Goal: Task Accomplishment & Management: Use online tool/utility

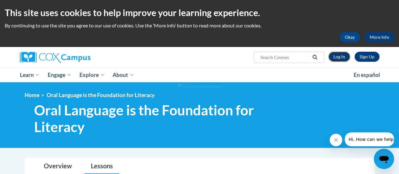
click at [340, 56] on link "Log In" at bounding box center [339, 57] width 22 height 10
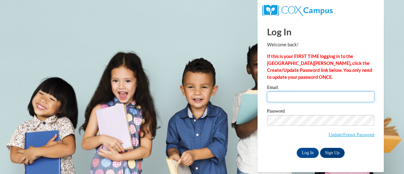
click at [334, 98] on input "Email" at bounding box center [320, 96] width 107 height 11
type input "ingle.melissa.n@muscogee.k12.ga.us"
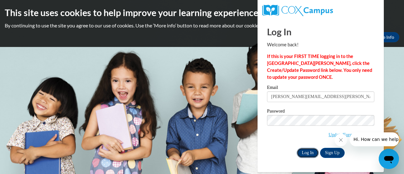
click at [304, 156] on input "Log In" at bounding box center [308, 153] width 22 height 10
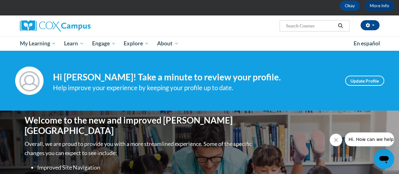
scroll to position [32, 0]
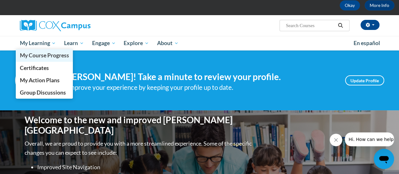
click at [42, 50] on link "My Course Progress" at bounding box center [44, 55] width 57 height 12
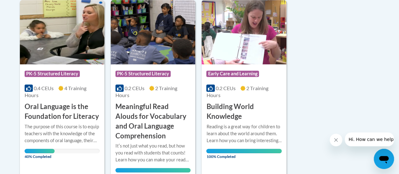
scroll to position [163, 0]
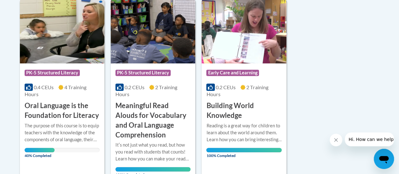
click at [71, 66] on div "Course Category: PK-5 Structured Literacy 0.4 CEUs 4 Training Hours COURSE Oral…" at bounding box center [62, 91] width 85 height 57
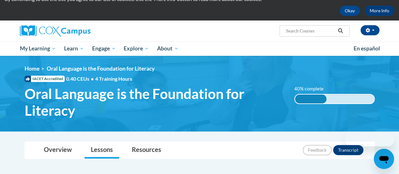
scroll to position [70, 0]
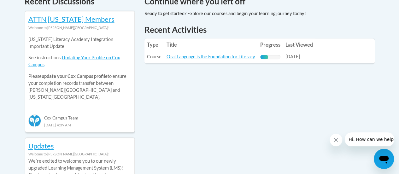
scroll to position [282, 0]
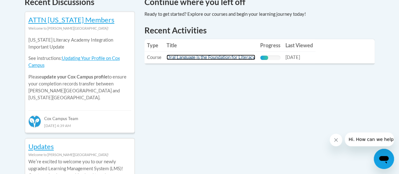
click at [242, 60] on link "Oral Language is the Foundation for Literacy" at bounding box center [211, 57] width 89 height 5
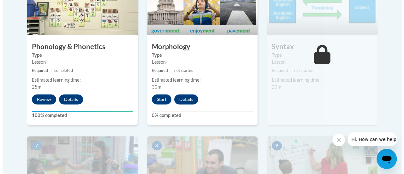
scroll to position [439, 0]
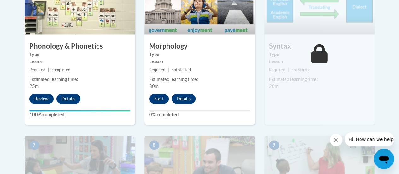
click at [157, 98] on button "Start" at bounding box center [159, 99] width 20 height 10
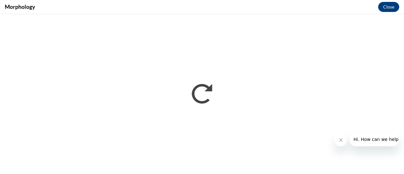
scroll to position [0, 0]
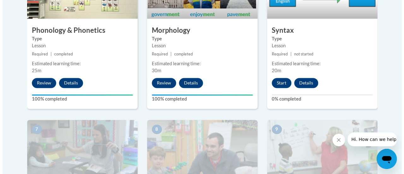
scroll to position [450, 0]
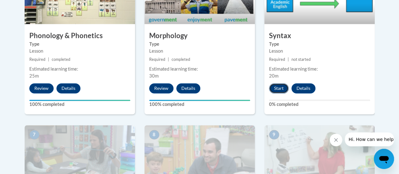
click at [274, 88] on button "Start" at bounding box center [279, 88] width 20 height 10
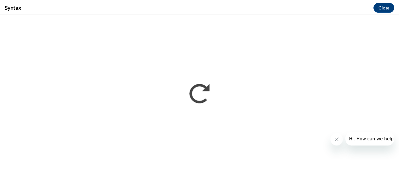
scroll to position [0, 0]
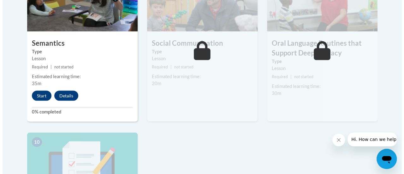
scroll to position [576, 0]
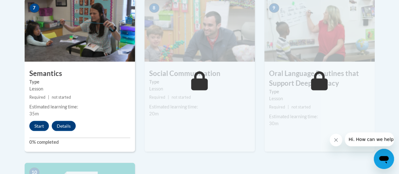
click at [207, 58] on img at bounding box center [199, 29] width 110 height 63
click at [36, 126] on button "Start" at bounding box center [39, 126] width 20 height 10
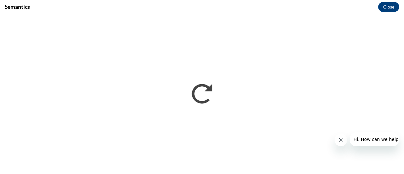
scroll to position [0, 0]
